Goal: Find specific page/section: Find specific page/section

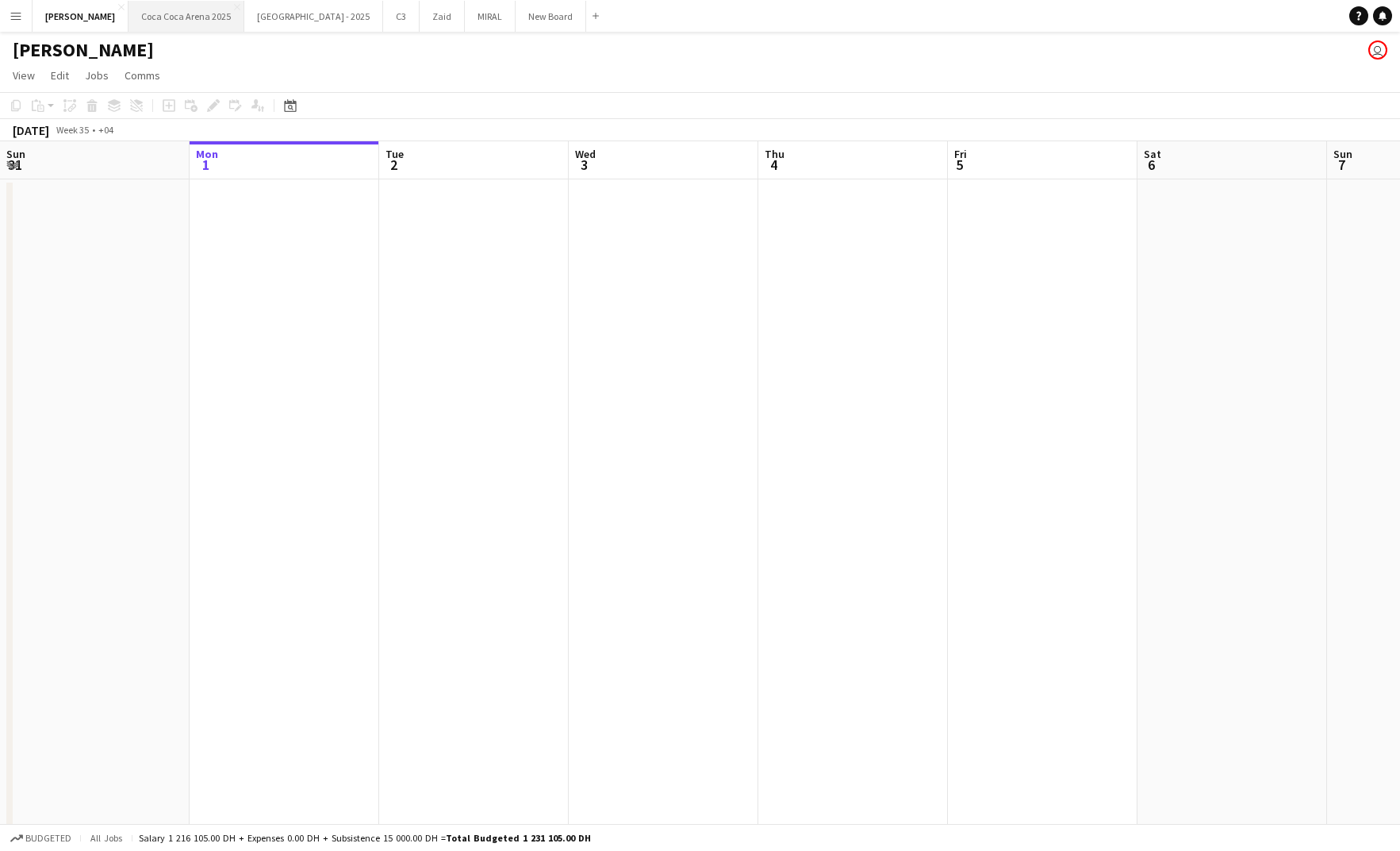
click at [159, 8] on button "[GEOGRAPHIC_DATA] 2025 Close" at bounding box center [186, 16] width 116 height 31
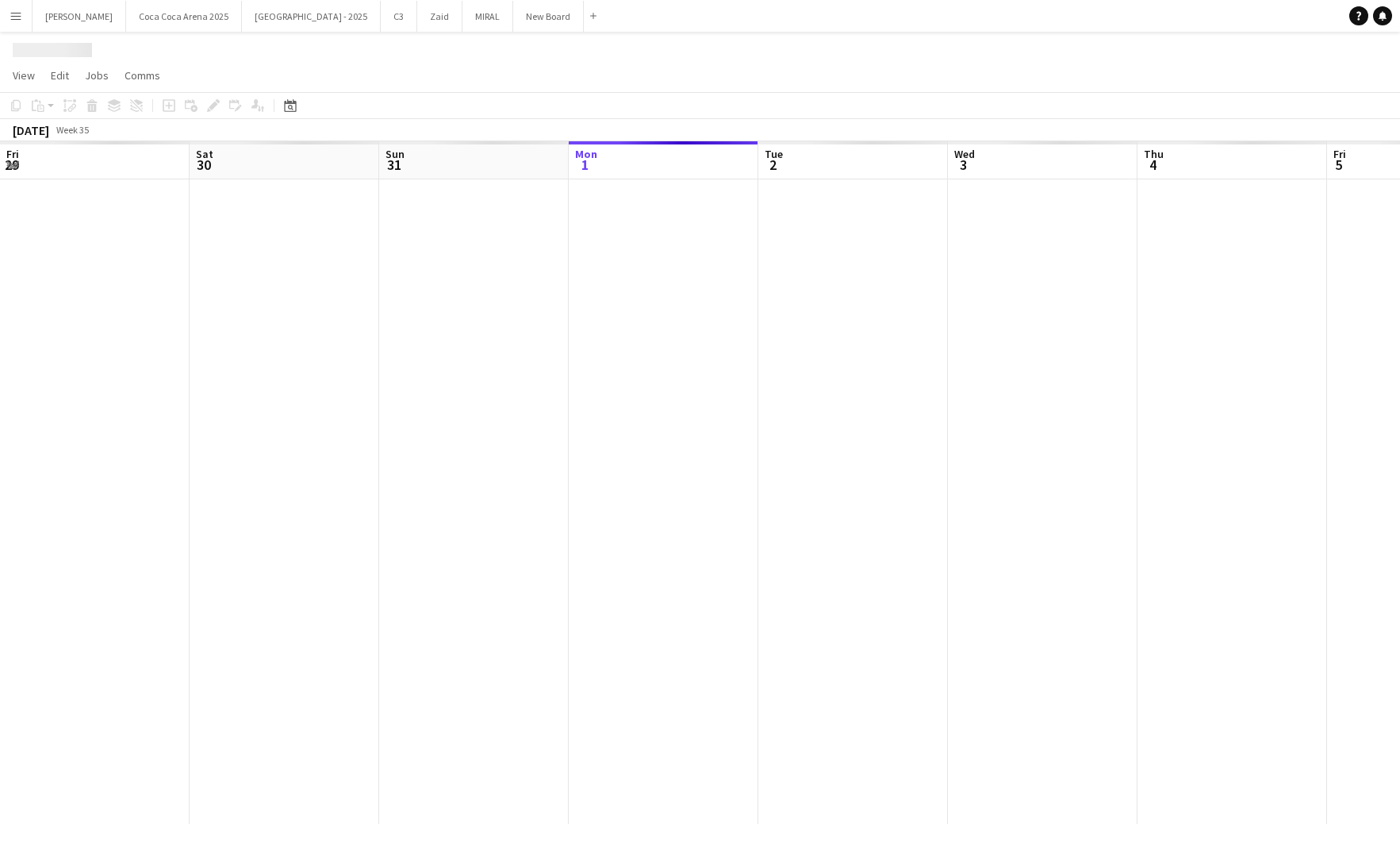
scroll to position [0, 379]
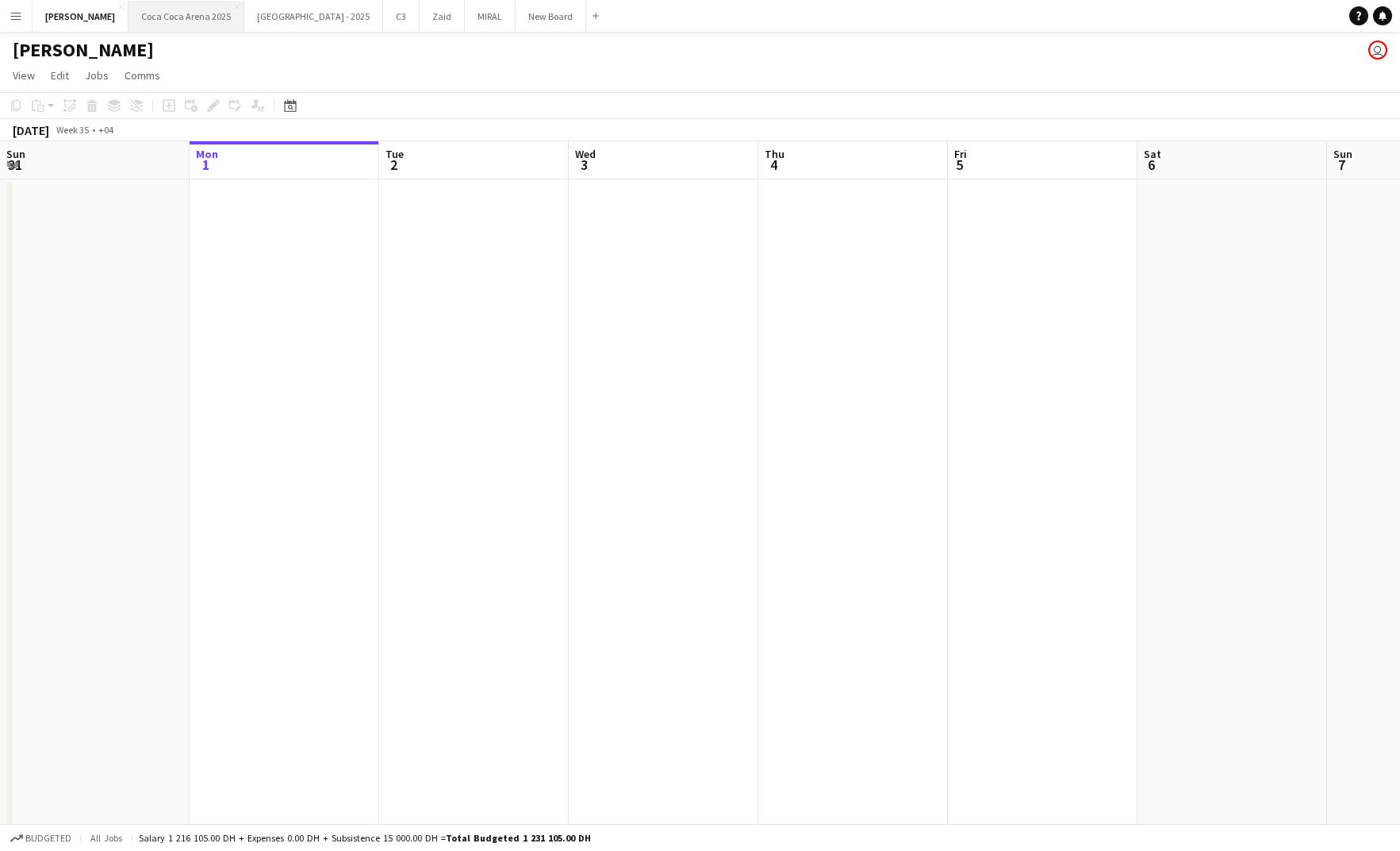
click at [170, 15] on button "[GEOGRAPHIC_DATA] 2025 Close" at bounding box center [186, 16] width 116 height 31
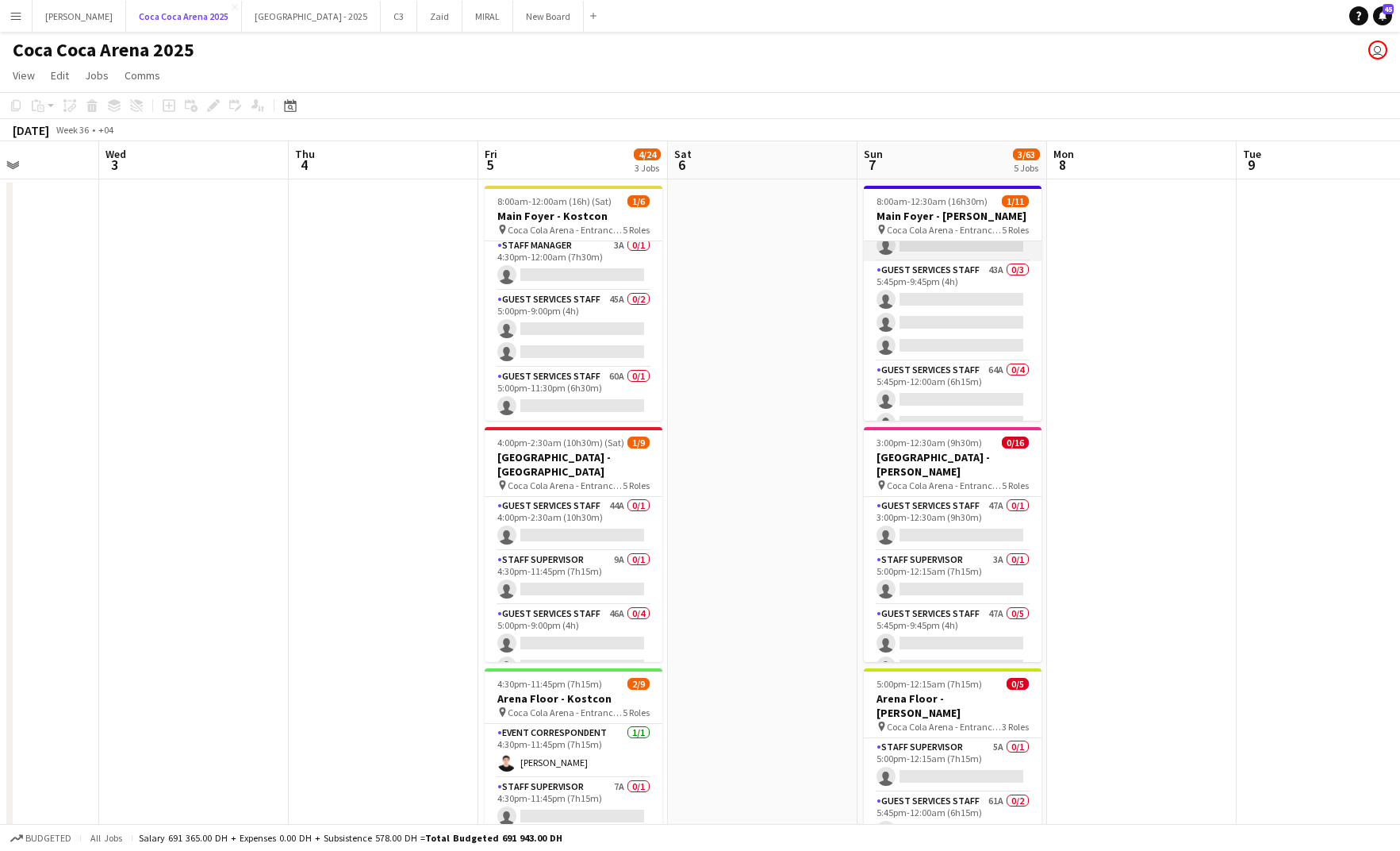
scroll to position [228, 0]
